Goal: Use online tool/utility: Use online tool/utility

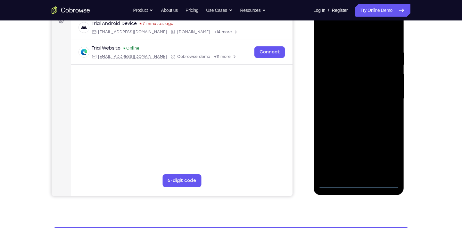
click at [362, 182] on div at bounding box center [358, 98] width 81 height 179
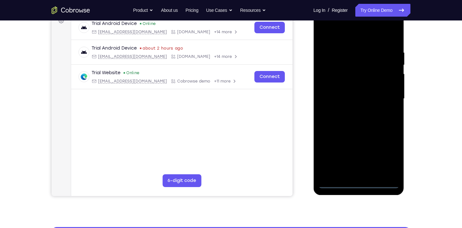
click at [362, 182] on div at bounding box center [358, 98] width 81 height 179
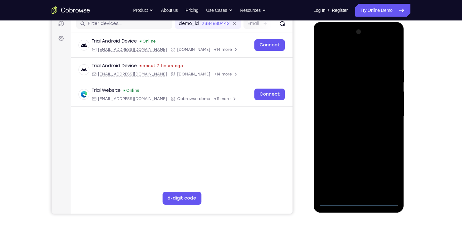
scroll to position [82, 0]
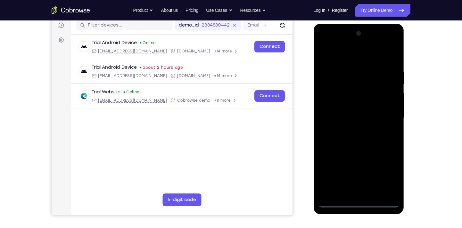
click at [361, 204] on div at bounding box center [358, 118] width 81 height 179
click at [387, 175] on div at bounding box center [358, 118] width 81 height 179
click at [329, 44] on div at bounding box center [358, 118] width 81 height 179
click at [388, 113] on div at bounding box center [358, 118] width 81 height 179
click at [353, 128] on div at bounding box center [358, 118] width 81 height 179
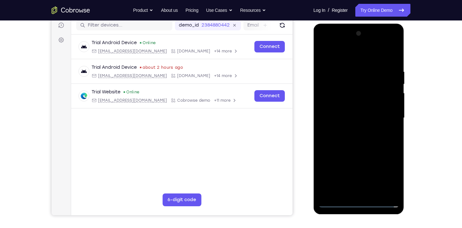
click at [342, 111] on div at bounding box center [358, 118] width 81 height 179
click at [344, 107] on div at bounding box center [358, 118] width 81 height 179
click at [346, 116] on div at bounding box center [358, 118] width 81 height 179
click at [356, 140] on div at bounding box center [358, 118] width 81 height 179
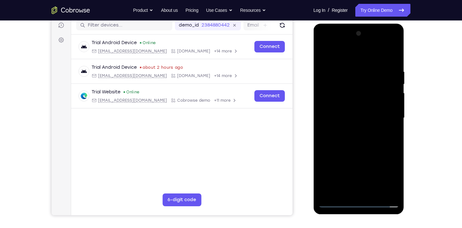
click at [356, 140] on div at bounding box center [358, 118] width 81 height 179
click at [393, 60] on div at bounding box center [358, 118] width 81 height 179
click at [348, 69] on div at bounding box center [358, 118] width 81 height 179
click at [384, 190] on div at bounding box center [358, 118] width 81 height 179
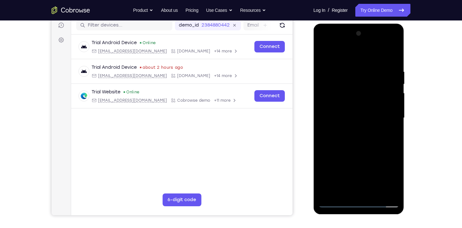
click at [390, 108] on div at bounding box center [358, 118] width 81 height 179
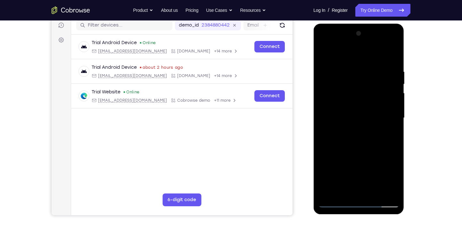
click at [392, 57] on div at bounding box center [358, 118] width 81 height 179
click at [392, 52] on div at bounding box center [358, 118] width 81 height 179
click at [359, 89] on div at bounding box center [358, 118] width 81 height 179
click at [386, 99] on div at bounding box center [358, 118] width 81 height 179
click at [323, 51] on div at bounding box center [358, 118] width 81 height 179
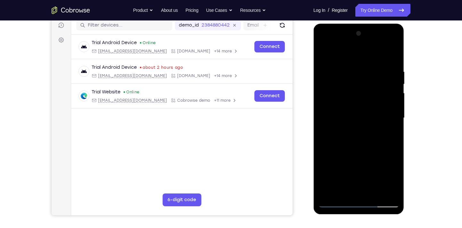
click at [323, 51] on div at bounding box center [358, 118] width 81 height 179
click at [389, 88] on div at bounding box center [358, 118] width 81 height 179
click at [323, 54] on div at bounding box center [358, 118] width 81 height 179
click at [368, 100] on div at bounding box center [358, 118] width 81 height 179
click at [386, 102] on div at bounding box center [358, 118] width 81 height 179
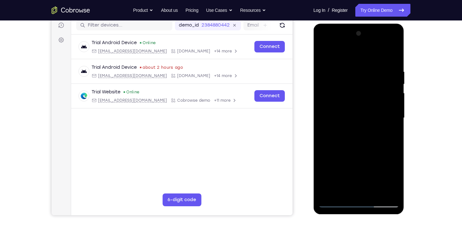
click at [343, 62] on div at bounding box center [358, 118] width 81 height 179
click at [358, 73] on div at bounding box center [358, 118] width 81 height 179
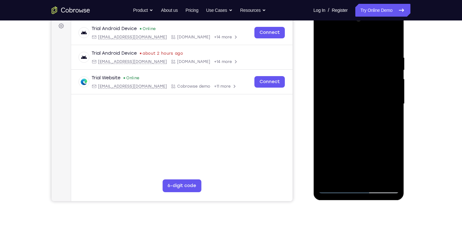
click at [324, 39] on div at bounding box center [358, 103] width 81 height 179
click at [325, 40] on div at bounding box center [358, 103] width 81 height 179
click at [325, 107] on div at bounding box center [358, 103] width 81 height 179
click at [322, 39] on div at bounding box center [358, 103] width 81 height 179
click at [377, 179] on div at bounding box center [358, 103] width 81 height 179
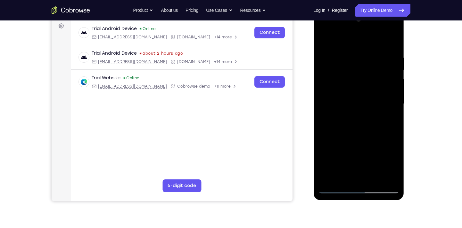
click at [366, 136] on div at bounding box center [358, 103] width 81 height 179
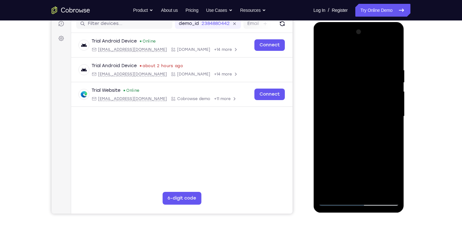
scroll to position [84, 0]
click at [323, 43] on div at bounding box center [358, 116] width 81 height 179
click at [333, 98] on div at bounding box center [358, 116] width 81 height 179
click at [356, 117] on div at bounding box center [358, 116] width 81 height 179
click at [359, 110] on div at bounding box center [358, 116] width 81 height 179
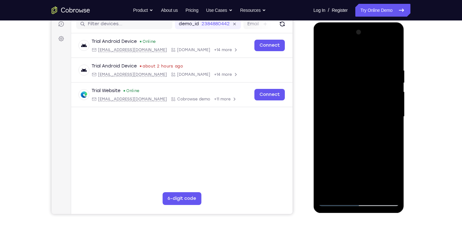
click at [359, 126] on div at bounding box center [358, 116] width 81 height 179
click at [363, 193] on div at bounding box center [358, 116] width 81 height 179
drag, startPoint x: 353, startPoint y: 58, endPoint x: 352, endPoint y: 26, distance: 32.4
click at [352, 26] on div at bounding box center [358, 117] width 91 height 191
click at [340, 60] on div at bounding box center [358, 116] width 81 height 179
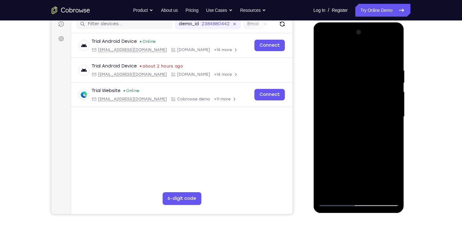
click at [320, 84] on div at bounding box center [358, 116] width 81 height 179
drag, startPoint x: 379, startPoint y: 160, endPoint x: 376, endPoint y: 66, distance: 94.6
click at [376, 66] on div at bounding box center [358, 116] width 81 height 179
drag, startPoint x: 370, startPoint y: 146, endPoint x: 369, endPoint y: 63, distance: 83.3
click at [369, 63] on div at bounding box center [358, 116] width 81 height 179
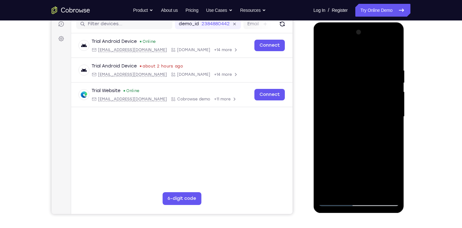
drag, startPoint x: 338, startPoint y: 154, endPoint x: 358, endPoint y: 120, distance: 40.3
click at [358, 120] on div at bounding box center [358, 116] width 81 height 179
click at [385, 148] on div at bounding box center [358, 116] width 81 height 179
drag, startPoint x: 374, startPoint y: 168, endPoint x: 371, endPoint y: 113, distance: 55.5
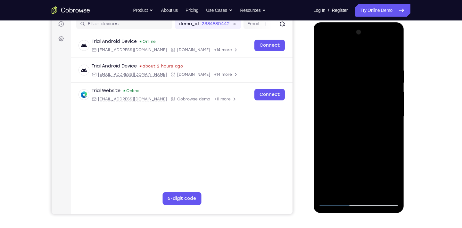
click at [371, 113] on div at bounding box center [358, 116] width 81 height 179
drag, startPoint x: 385, startPoint y: 165, endPoint x: 381, endPoint y: 115, distance: 50.4
click at [381, 115] on div at bounding box center [358, 116] width 81 height 179
drag, startPoint x: 386, startPoint y: 150, endPoint x: 378, endPoint y: 101, distance: 49.2
click at [378, 101] on div at bounding box center [358, 116] width 81 height 179
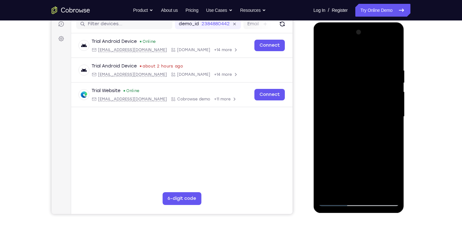
drag, startPoint x: 379, startPoint y: 146, endPoint x: 376, endPoint y: 95, distance: 50.8
click at [376, 95] on div at bounding box center [358, 116] width 81 height 179
drag, startPoint x: 382, startPoint y: 145, endPoint x: 376, endPoint y: 81, distance: 64.1
click at [376, 81] on div at bounding box center [358, 116] width 81 height 179
drag, startPoint x: 380, startPoint y: 143, endPoint x: 374, endPoint y: 70, distance: 74.0
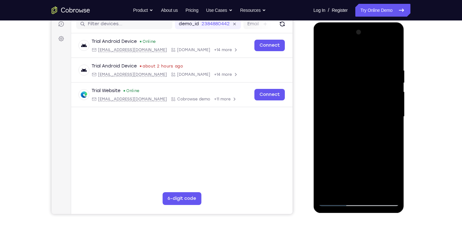
click at [374, 70] on div at bounding box center [358, 116] width 81 height 179
drag, startPoint x: 384, startPoint y: 158, endPoint x: 378, endPoint y: 71, distance: 86.7
click at [378, 71] on div at bounding box center [358, 116] width 81 height 179
drag, startPoint x: 380, startPoint y: 141, endPoint x: 378, endPoint y: 72, distance: 68.6
click at [378, 72] on div at bounding box center [358, 116] width 81 height 179
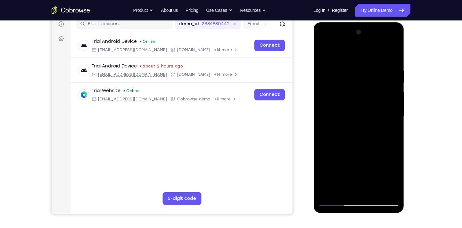
drag, startPoint x: 378, startPoint y: 72, endPoint x: 379, endPoint y: 201, distance: 128.5
click at [379, 201] on div at bounding box center [358, 116] width 81 height 179
drag, startPoint x: 376, startPoint y: 88, endPoint x: 430, endPoint y: 201, distance: 125.4
click at [405, 201] on html "Online web based iOS Simulators and Android Emulators. Run iPhone, iPad, Mobile…" at bounding box center [358, 118] width 91 height 192
drag, startPoint x: 382, startPoint y: 96, endPoint x: 410, endPoint y: 201, distance: 108.7
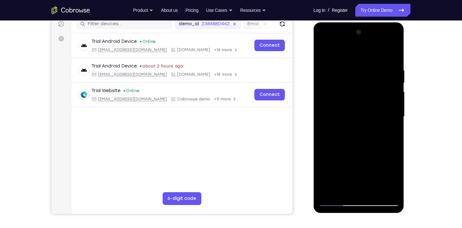
click at [405, 201] on html "Online web based iOS Simulators and Android Emulators. Run iPhone, iPad, Mobile…" at bounding box center [358, 118] width 91 height 192
drag, startPoint x: 386, startPoint y: 103, endPoint x: 392, endPoint y: 170, distance: 67.2
click at [392, 170] on div at bounding box center [358, 116] width 81 height 179
click at [324, 52] on div at bounding box center [358, 116] width 81 height 179
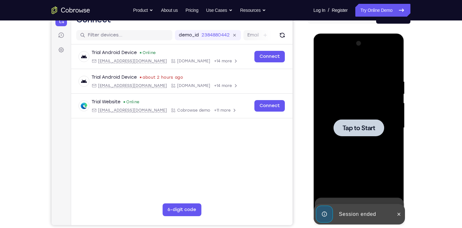
scroll to position [73, 0]
